Goal: Task Accomplishment & Management: Use online tool/utility

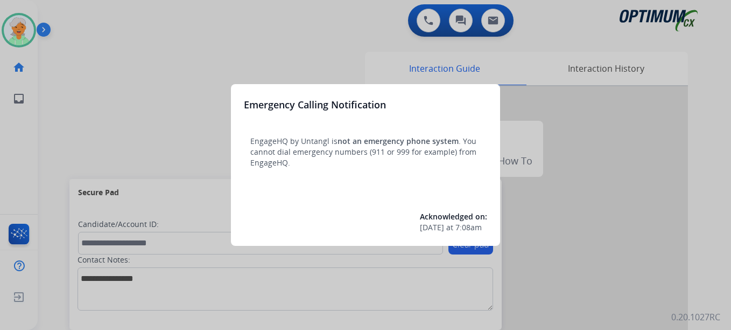
click at [18, 34] on div at bounding box center [365, 165] width 731 height 330
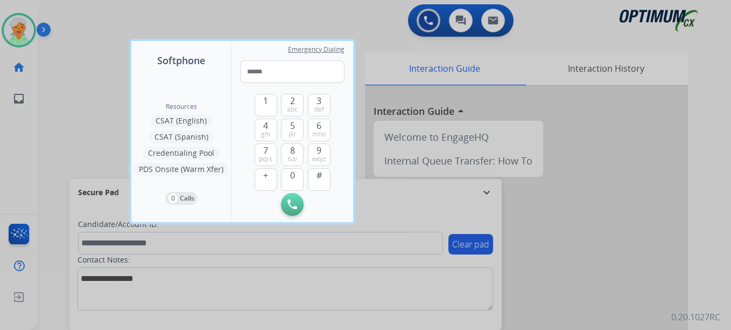
click at [18, 34] on div at bounding box center [365, 165] width 731 height 330
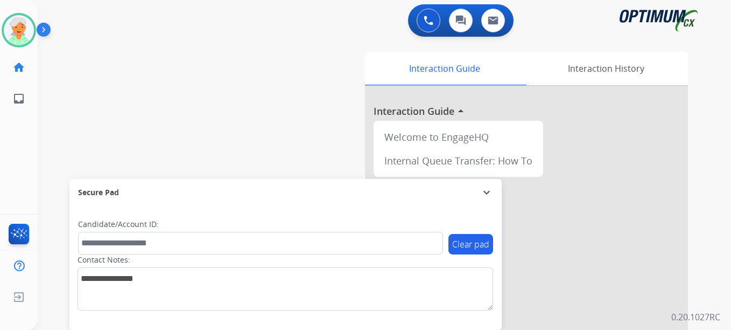
click at [18, 34] on img at bounding box center [19, 30] width 30 height 30
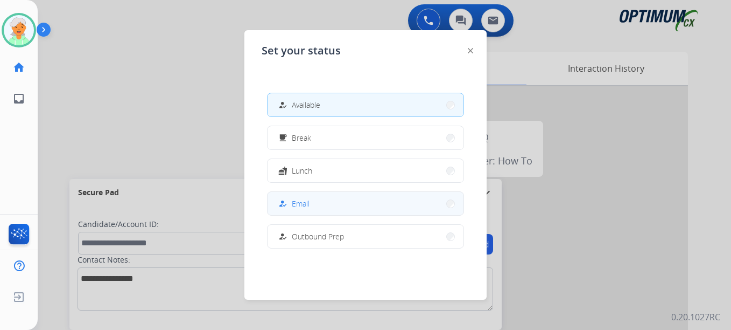
click at [305, 209] on button "how_to_reg Email" at bounding box center [366, 203] width 196 height 23
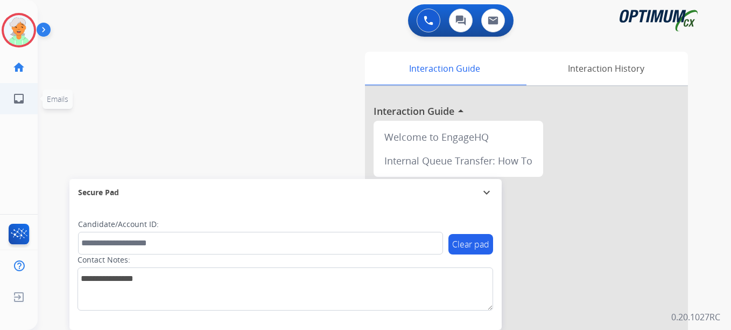
click at [37, 105] on ul "inbox Emails Emails" at bounding box center [19, 98] width 38 height 31
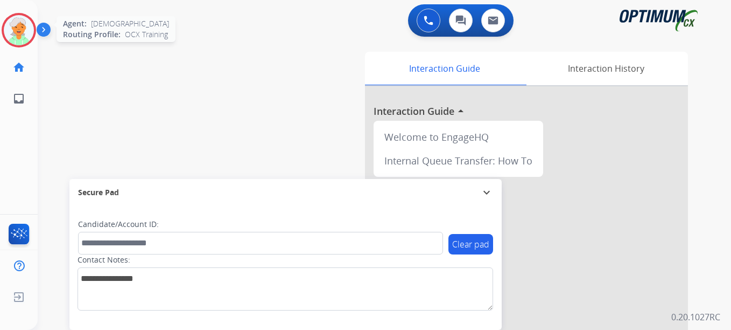
click at [19, 40] on img at bounding box center [19, 30] width 30 height 30
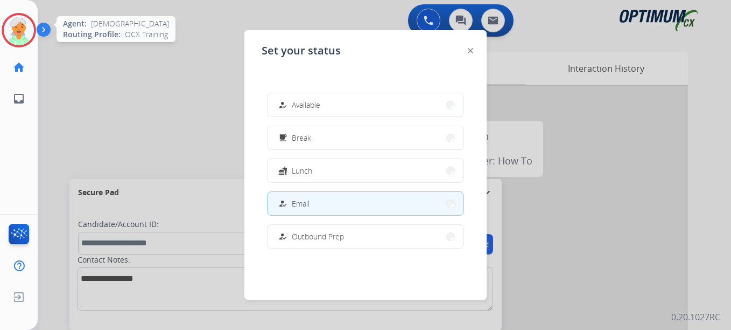
click at [30, 26] on img at bounding box center [19, 30] width 30 height 30
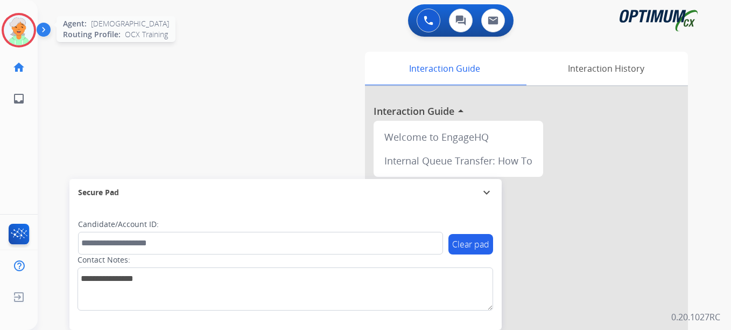
click at [29, 26] on img at bounding box center [19, 30] width 30 height 30
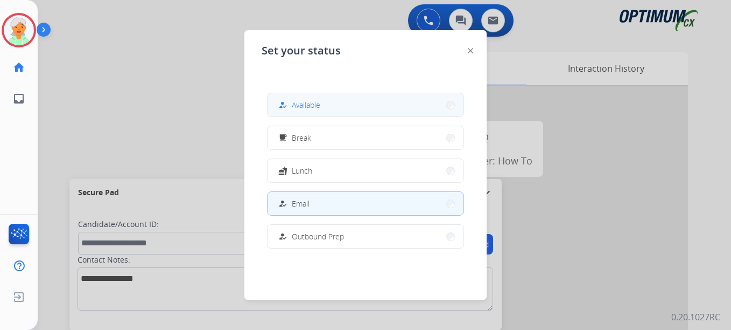
click at [304, 104] on span "Available" at bounding box center [306, 104] width 29 height 11
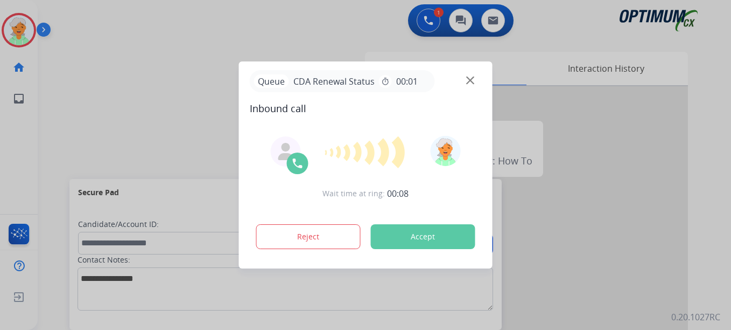
click at [412, 236] on button "Accept" at bounding box center [423, 236] width 104 height 25
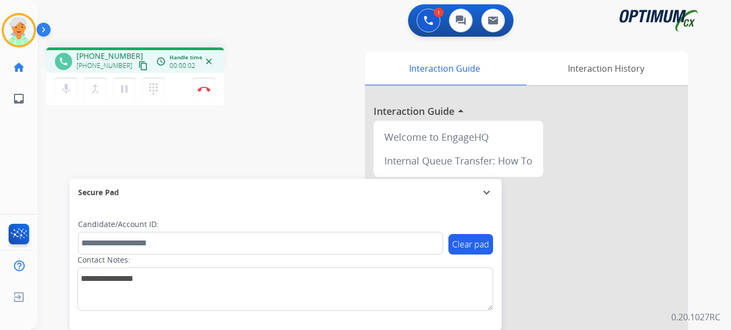
click at [131, 72] on div "phone +17203710053 +17203710053 content_copy access_time Call metrics Queue 00:…" at bounding box center [135, 59] width 178 height 25
click at [138, 63] on mat-icon "content_copy" at bounding box center [143, 66] width 10 height 10
click at [122, 93] on mat-icon "pause" at bounding box center [124, 88] width 13 height 13
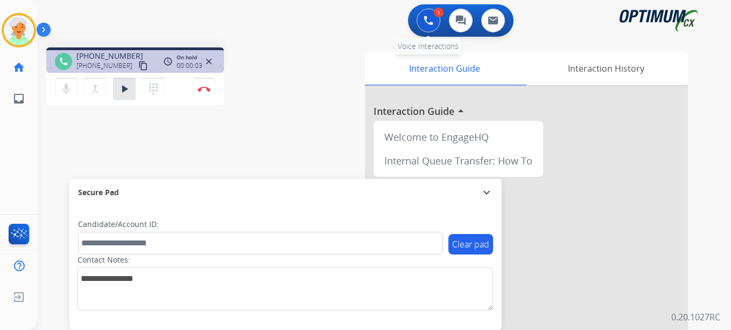
click at [432, 27] on button at bounding box center [429, 21] width 24 height 24
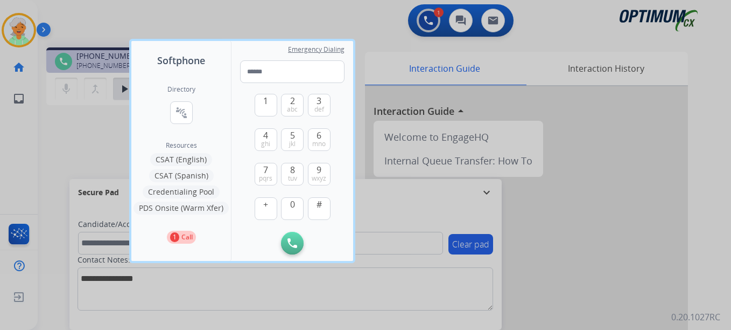
click at [181, 158] on button "CSAT (English)" at bounding box center [181, 159] width 62 height 13
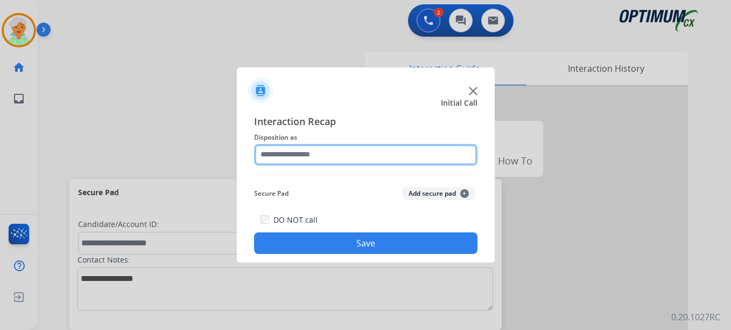
click at [319, 157] on input "text" at bounding box center [365, 155] width 223 height 22
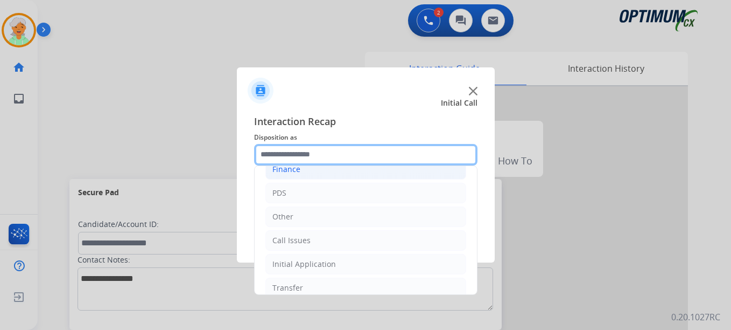
scroll to position [73, 0]
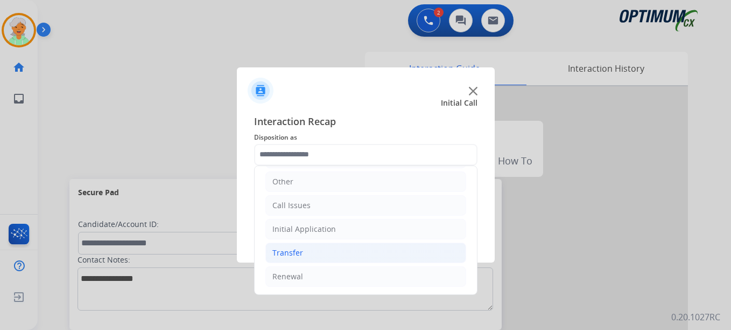
click at [308, 253] on li "Transfer" at bounding box center [365, 252] width 201 height 20
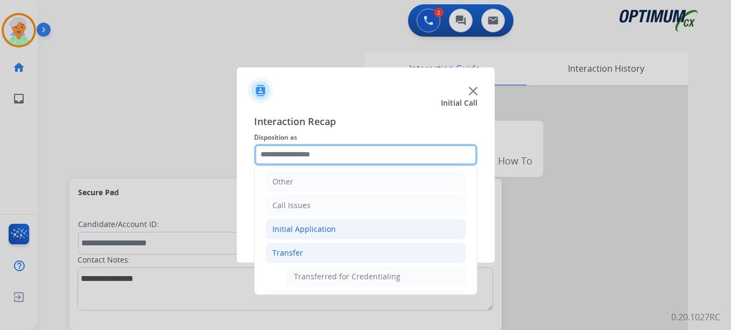
scroll to position [97, 0]
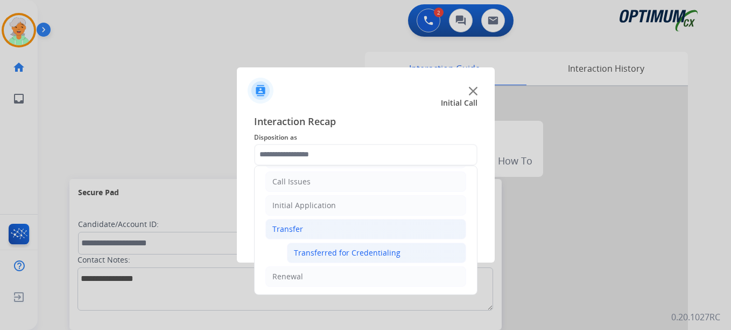
click at [335, 257] on div "Transferred for Credentialing" at bounding box center [347, 252] width 107 height 11
type input "**********"
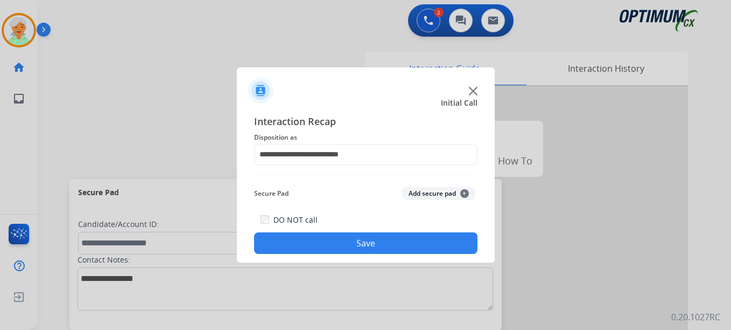
click at [338, 242] on button "Save" at bounding box center [365, 243] width 223 height 22
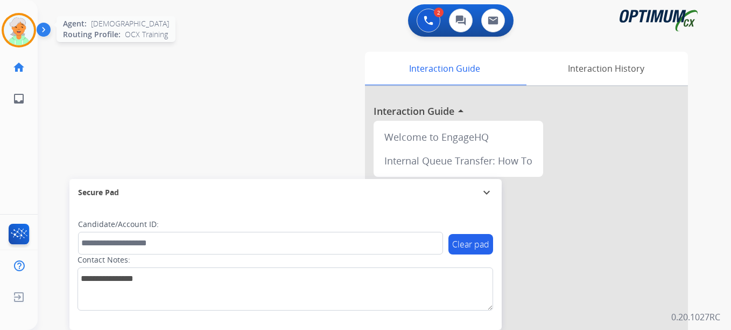
click at [19, 19] on img at bounding box center [19, 30] width 30 height 30
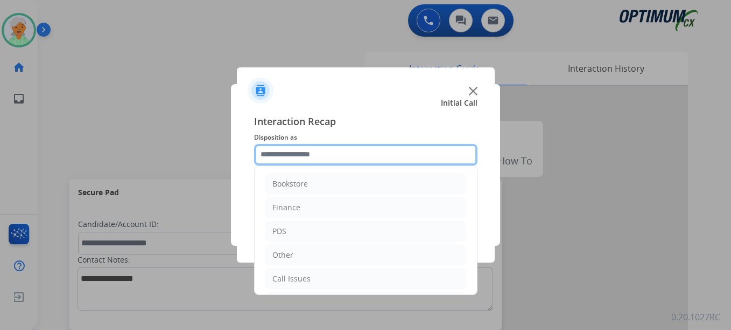
click at [324, 155] on input "text" at bounding box center [365, 155] width 223 height 22
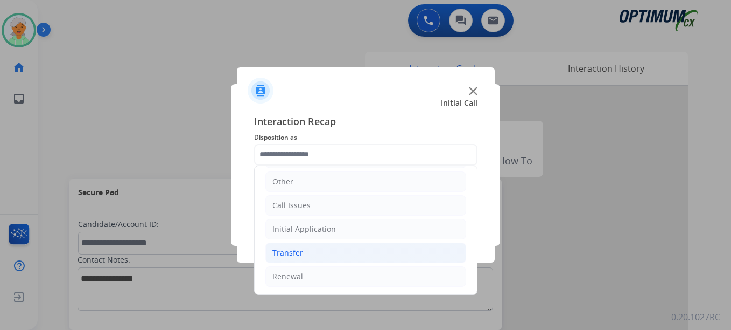
click at [304, 257] on li "Transfer" at bounding box center [365, 252] width 201 height 20
click at [321, 272] on div "Transferred for Credentialing" at bounding box center [347, 276] width 107 height 11
type input "**********"
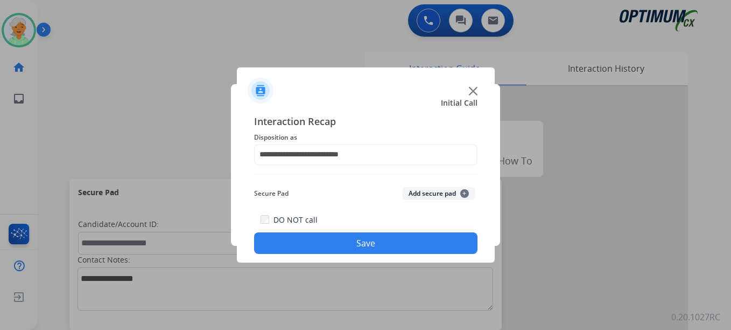
click at [336, 247] on button "Save" at bounding box center [365, 243] width 223 height 22
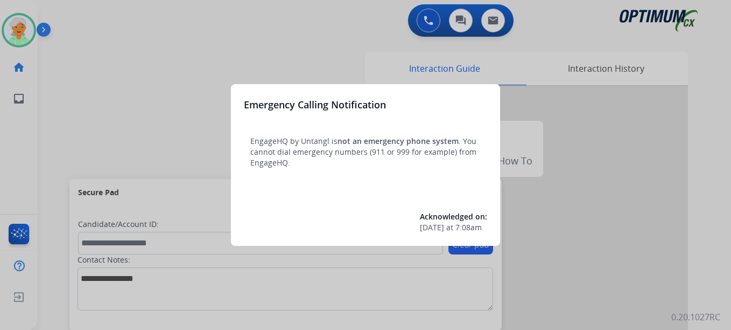
click at [377, 227] on div "Acknowledged on: 9/7/2023 at 7:08am" at bounding box center [365, 222] width 243 height 22
click at [129, 97] on div at bounding box center [365, 165] width 731 height 330
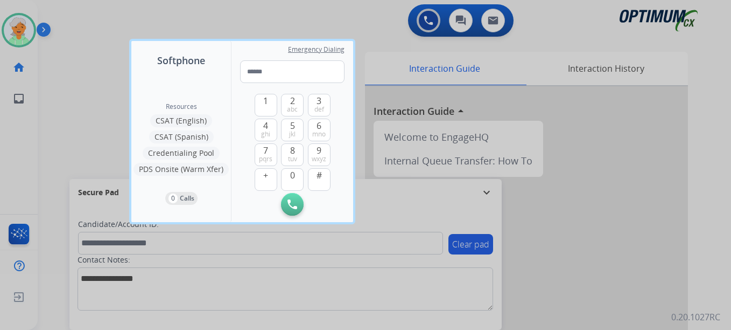
click at [19, 27] on div at bounding box center [365, 165] width 731 height 330
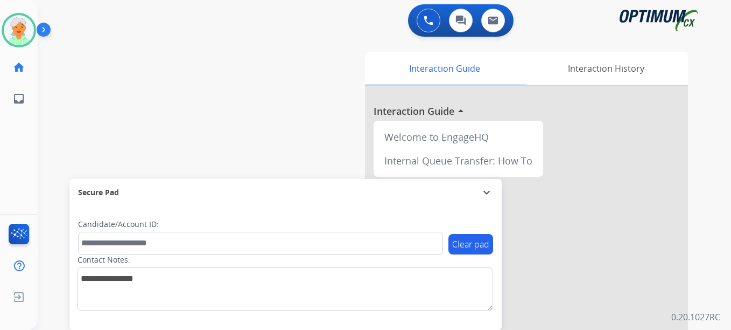
click at [19, 27] on img at bounding box center [19, 30] width 30 height 30
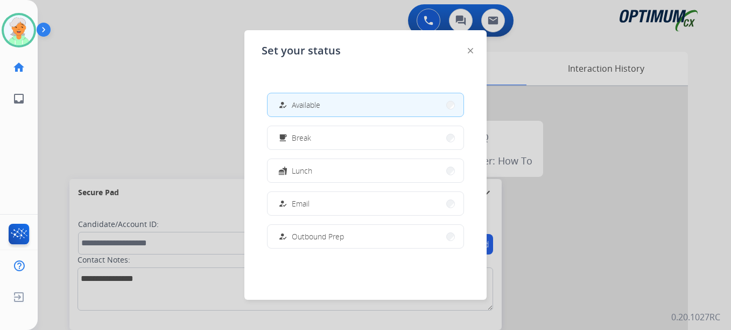
click at [316, 108] on span "Available" at bounding box center [306, 104] width 29 height 11
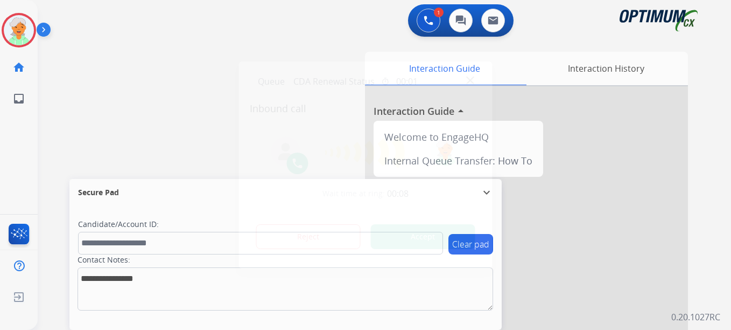
click at [391, 239] on button "Accept" at bounding box center [423, 236] width 104 height 25
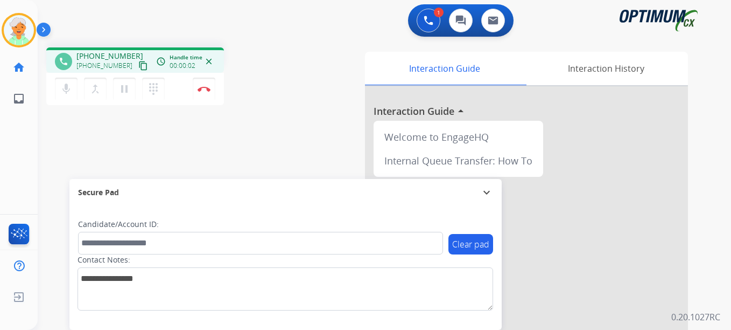
click at [137, 65] on button "content_copy" at bounding box center [143, 65] width 13 height 13
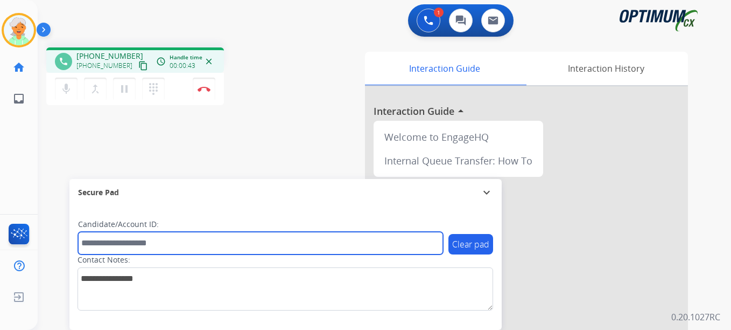
click at [95, 240] on input "text" at bounding box center [260, 243] width 365 height 23
paste input "*******"
type input "*******"
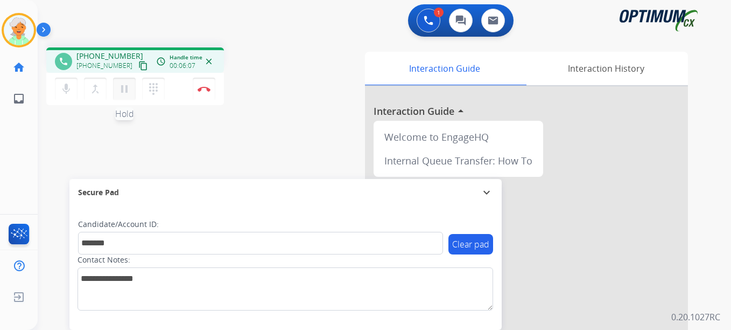
click at [130, 90] on mat-icon "pause" at bounding box center [124, 88] width 13 height 13
click at [209, 88] on img at bounding box center [204, 88] width 13 height 5
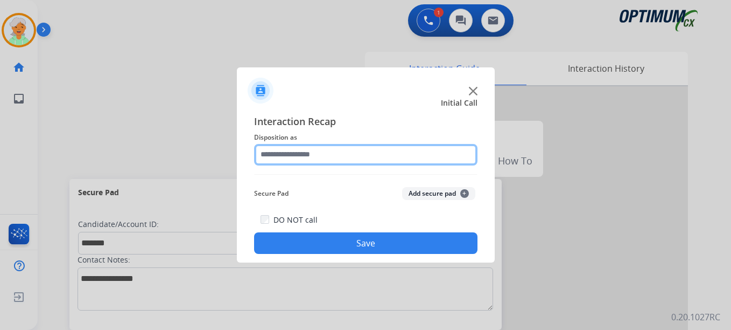
click at [305, 150] on input "text" at bounding box center [365, 155] width 223 height 22
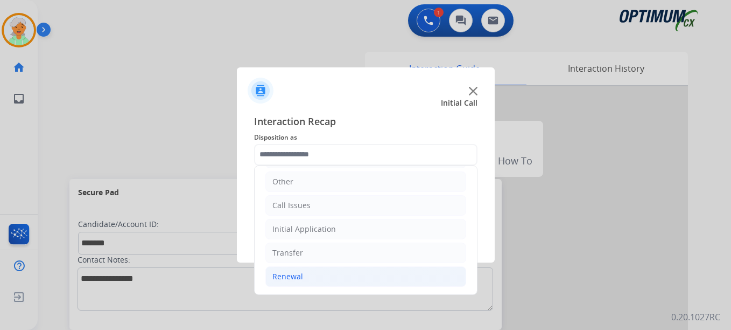
click at [310, 276] on li "Renewal" at bounding box center [365, 276] width 201 height 20
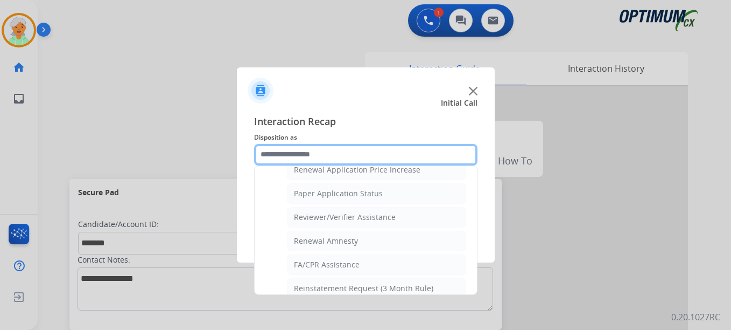
scroll to position [396, 0]
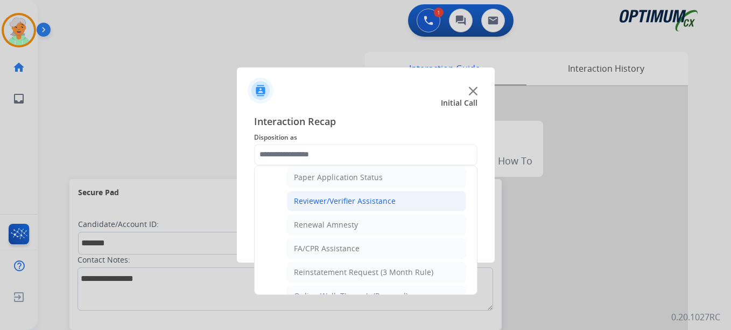
click at [324, 206] on li "Reviewer/Verifier Assistance" at bounding box center [376, 201] width 179 height 20
type input "**********"
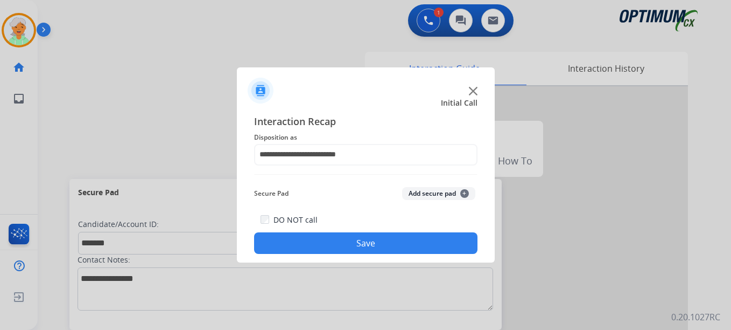
click at [332, 246] on button "Save" at bounding box center [365, 243] width 223 height 22
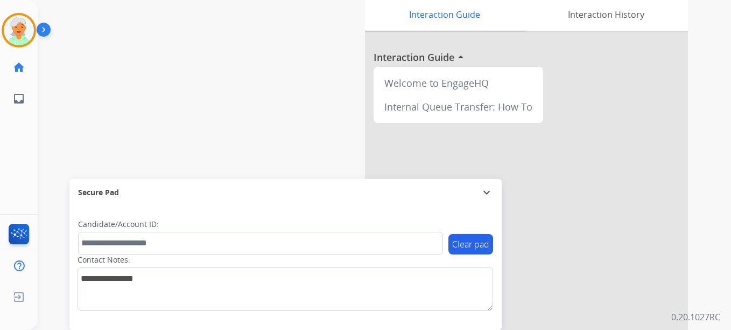
scroll to position [0, 0]
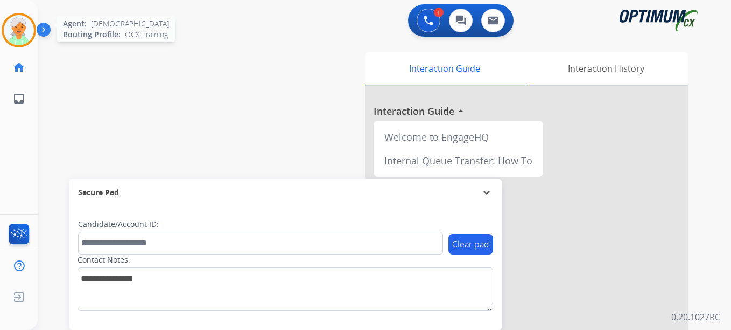
click at [22, 32] on img at bounding box center [19, 30] width 30 height 30
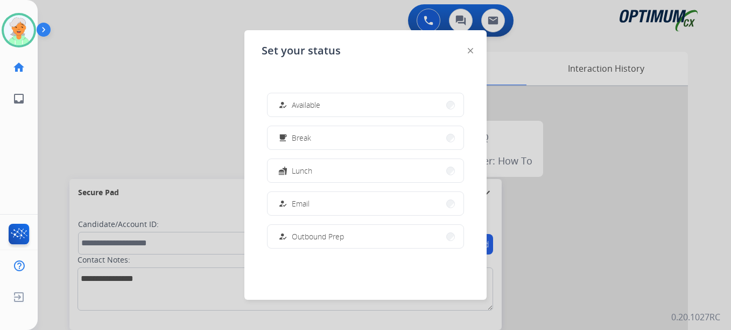
click at [473, 53] on img at bounding box center [470, 50] width 5 height 5
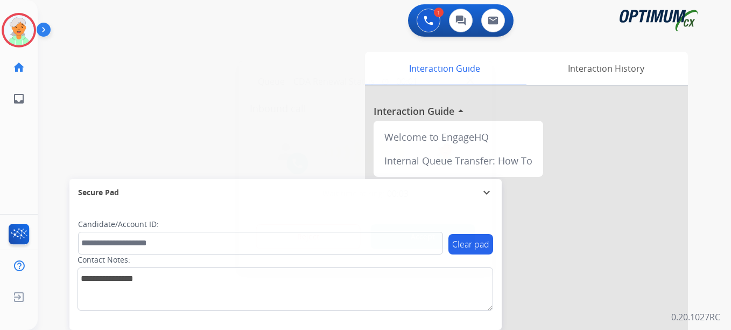
click at [447, 227] on button "Accept" at bounding box center [423, 236] width 104 height 25
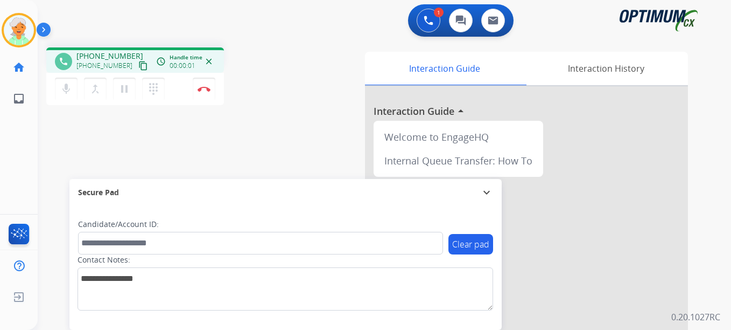
click at [138, 65] on mat-icon "content_copy" at bounding box center [143, 66] width 10 height 10
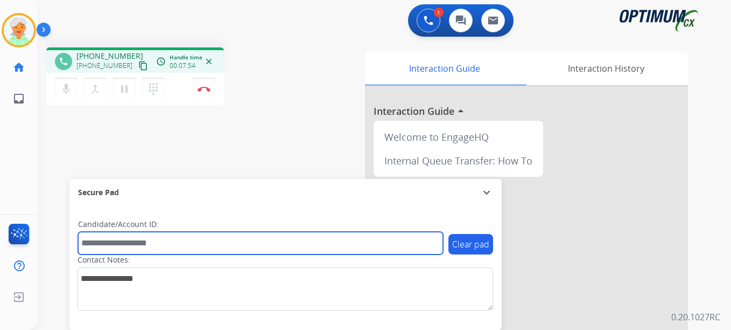
click at [130, 242] on input "text" at bounding box center [260, 243] width 365 height 23
paste input "*******"
type input "*******"
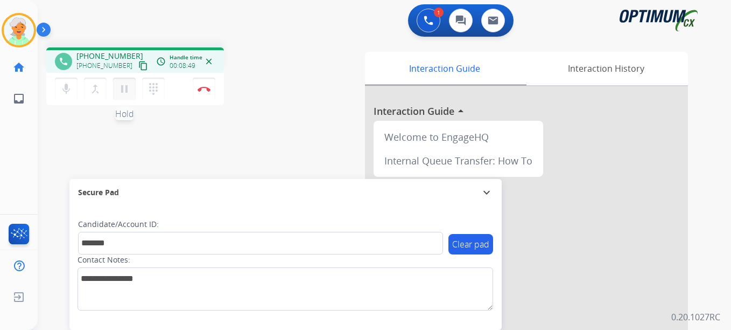
click at [125, 92] on mat-icon "pause" at bounding box center [124, 88] width 13 height 13
click at [199, 84] on button "Disconnect" at bounding box center [204, 89] width 23 height 23
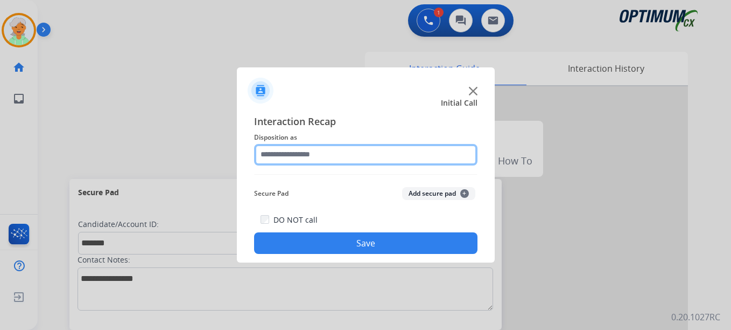
click at [292, 147] on input "text" at bounding box center [365, 155] width 223 height 22
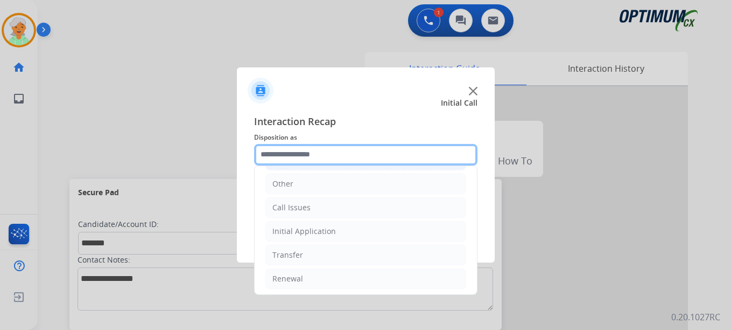
scroll to position [73, 0]
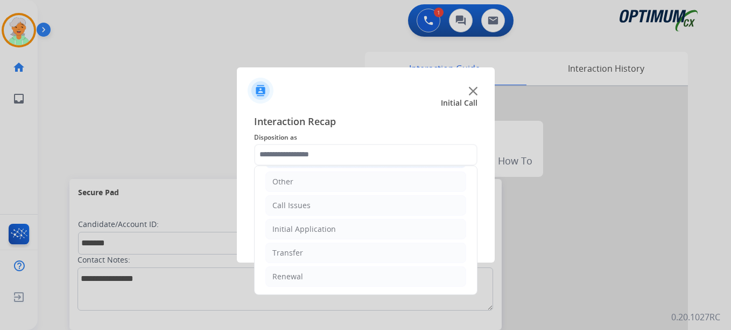
click at [318, 234] on div "Initial Application" at bounding box center [304, 228] width 64 height 11
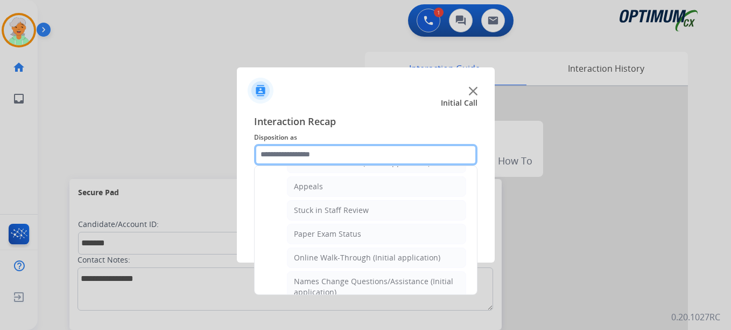
scroll to position [181, 0]
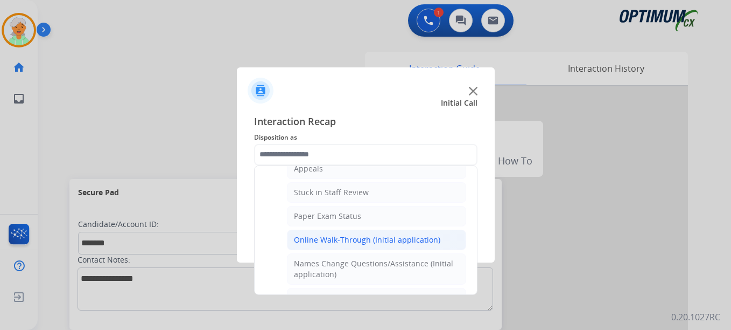
click at [332, 236] on div "Online Walk-Through (Initial application)" at bounding box center [367, 239] width 146 height 11
type input "**********"
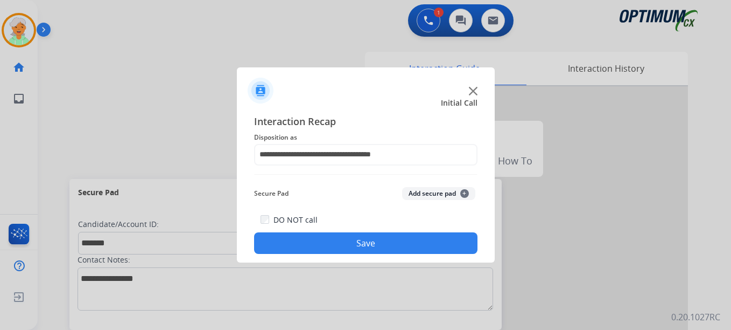
click at [332, 236] on button "Save" at bounding box center [365, 243] width 223 height 22
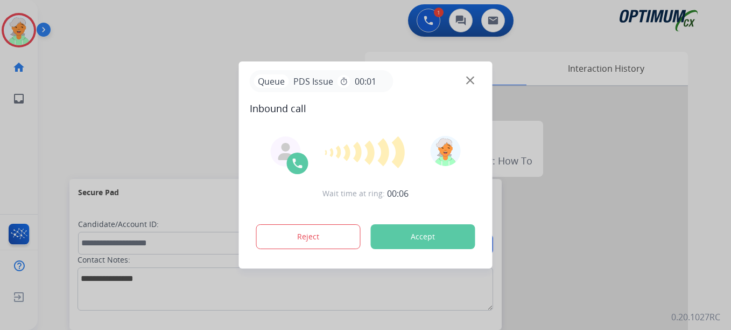
click at [428, 229] on button "Accept" at bounding box center [423, 236] width 104 height 25
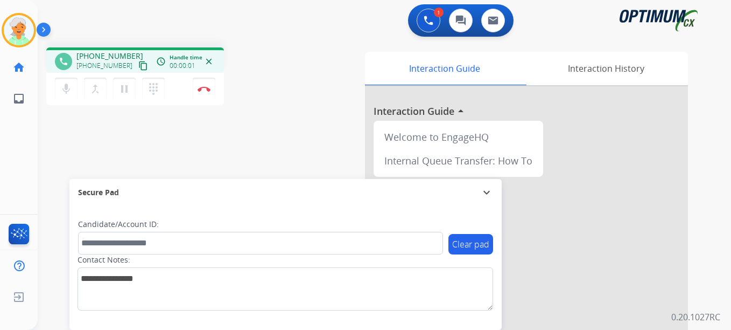
click at [138, 65] on mat-icon "content_copy" at bounding box center [143, 66] width 10 height 10
click at [19, 164] on div "Christi Busy Edit Avatar Agent: Christi Routing Profile: OCX Training home Home…" at bounding box center [19, 165] width 38 height 330
click at [1, 187] on div "Christi Busy Edit Avatar Agent: Christi Routing Profile: OCX Training home Home…" at bounding box center [19, 165] width 38 height 330
click at [17, 33] on img at bounding box center [19, 30] width 30 height 30
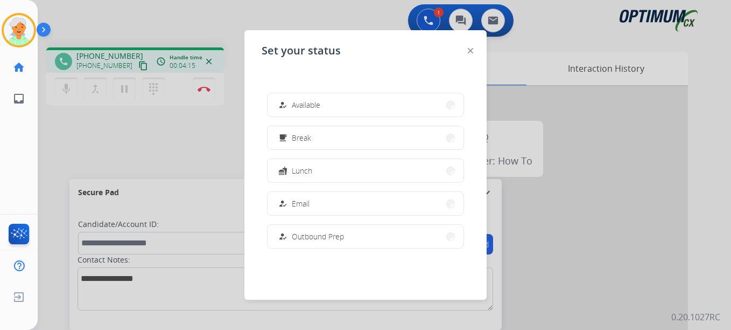
click at [108, 143] on div at bounding box center [365, 165] width 731 height 330
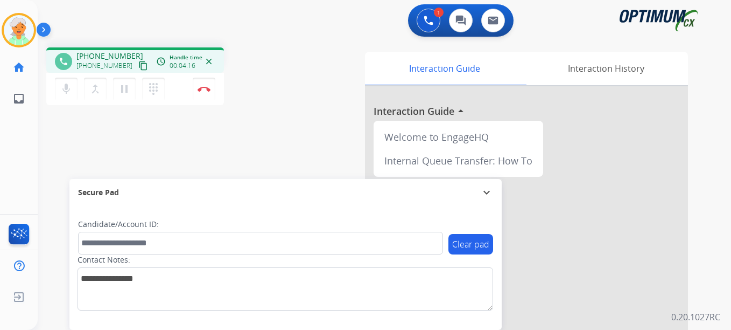
click at [108, 143] on div "phone +12036680169 +12036680169 content_copy access_time Call metrics Queue 00:…" at bounding box center [372, 263] width 668 height 449
click at [131, 120] on div "phone +12036680169 +12036680169 content_copy access_time Call metrics Queue 00:…" at bounding box center [372, 263] width 668 height 449
click at [36, 167] on div "Christi Busy Edit Avatar Agent: Christi Routing Profile: OCX Training home Home…" at bounding box center [19, 165] width 38 height 330
click at [208, 94] on button "Disconnect" at bounding box center [204, 89] width 23 height 23
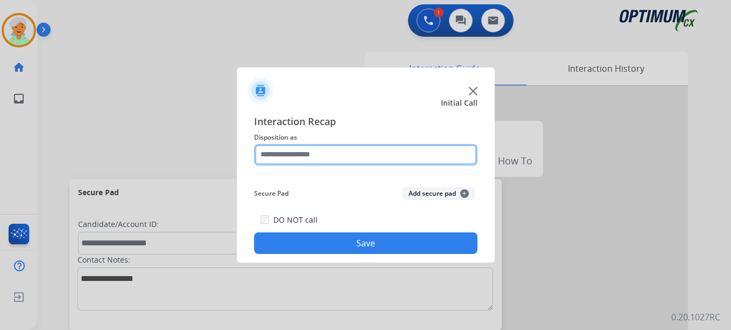
click at [296, 156] on input "text" at bounding box center [365, 155] width 223 height 22
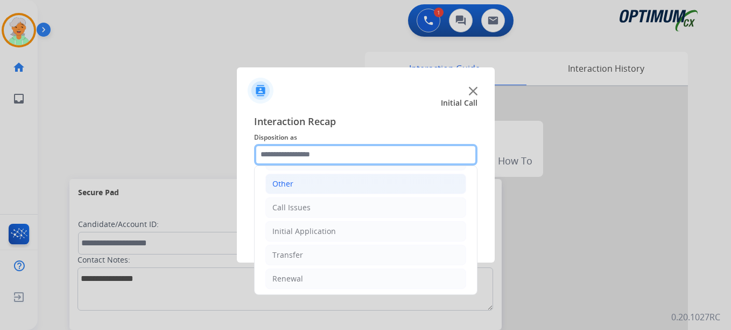
scroll to position [73, 0]
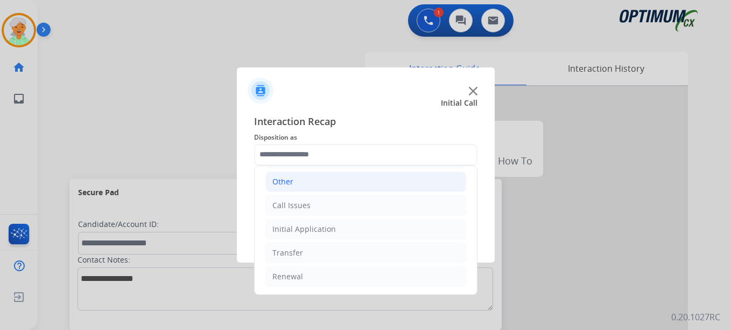
click at [306, 233] on div "Initial Application" at bounding box center [304, 228] width 64 height 11
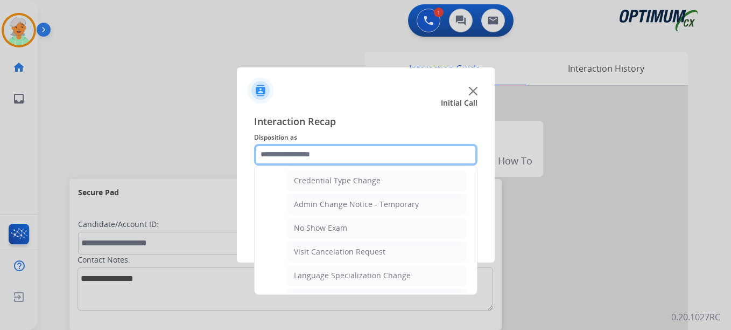
scroll to position [450, 0]
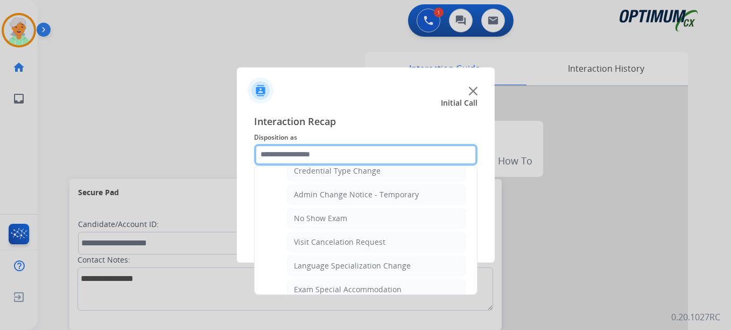
click at [324, 157] on input "text" at bounding box center [365, 155] width 223 height 22
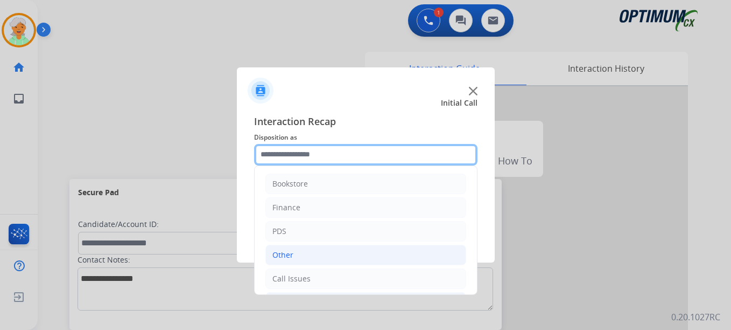
scroll to position [54, 0]
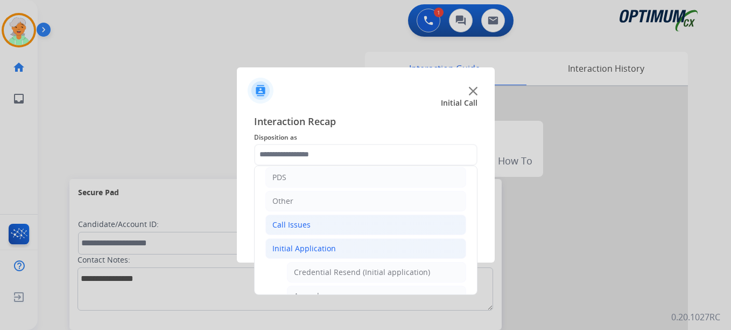
click at [295, 225] on div "Call Issues" at bounding box center [291, 224] width 38 height 11
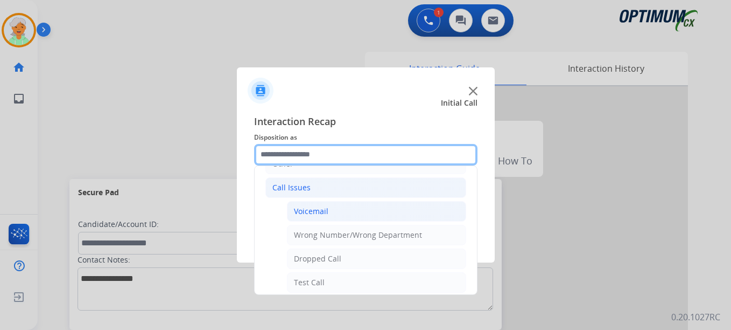
scroll to position [162, 0]
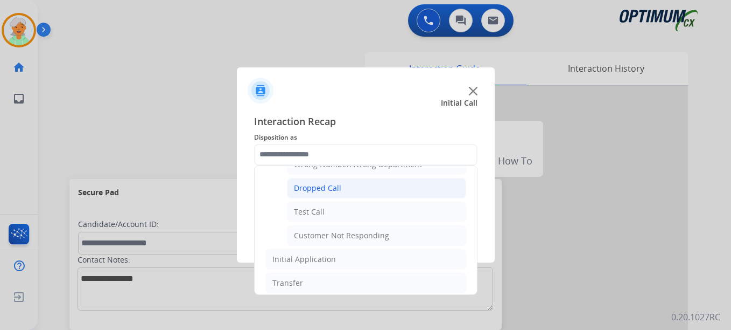
click at [329, 191] on div "Dropped Call" at bounding box center [317, 188] width 47 height 11
type input "**********"
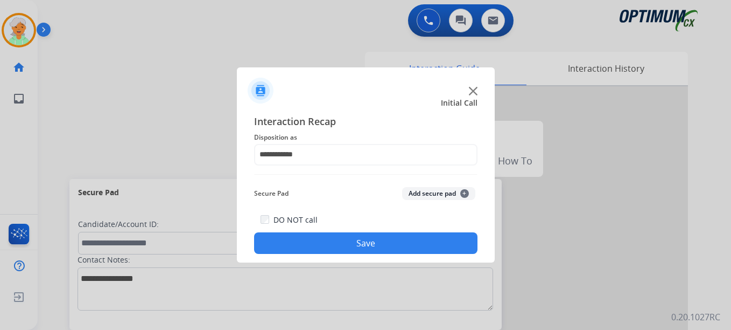
click at [348, 240] on button "Save" at bounding box center [365, 243] width 223 height 22
